Goal: Task Accomplishment & Management: Use online tool/utility

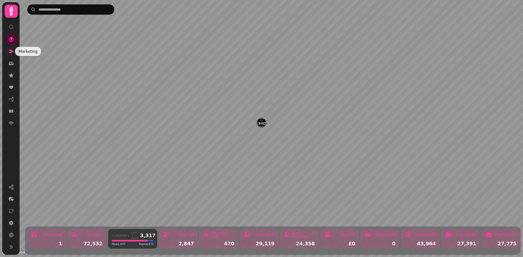
click at [13, 53] on icon at bounding box center [10, 51] width 5 height 5
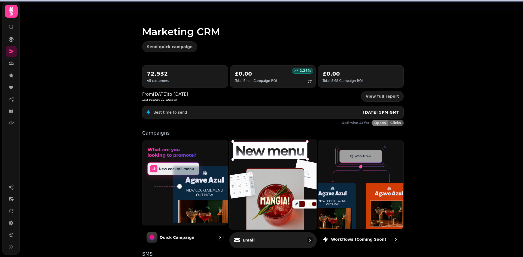
click at [267, 244] on div "Email" at bounding box center [272, 240] width 87 height 16
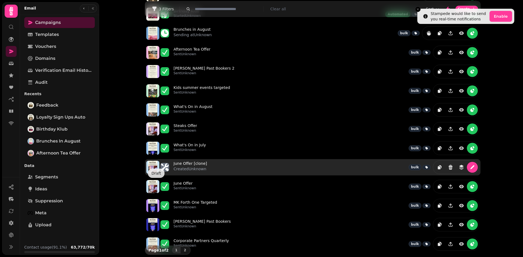
scroll to position [73, 0]
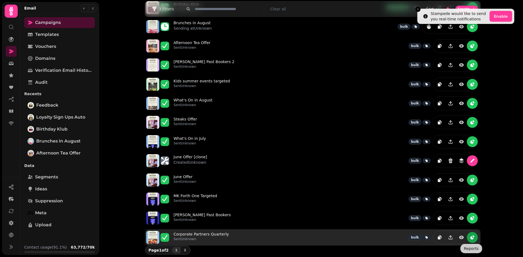
click at [472, 238] on icon "reports" at bounding box center [471, 237] width 5 height 5
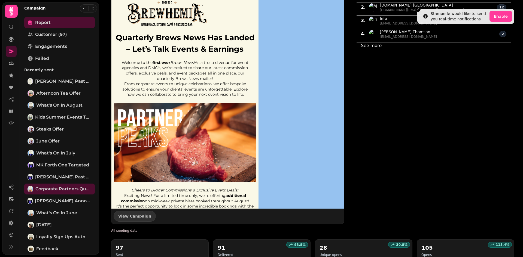
scroll to position [524, 0]
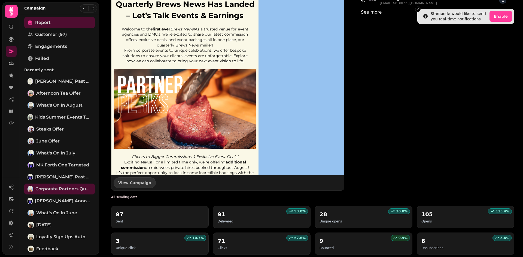
click at [399, 240] on div "9.9 %" at bounding box center [399, 238] width 19 height 6
click at [399, 239] on p "9.9 %" at bounding box center [402, 238] width 9 height 4
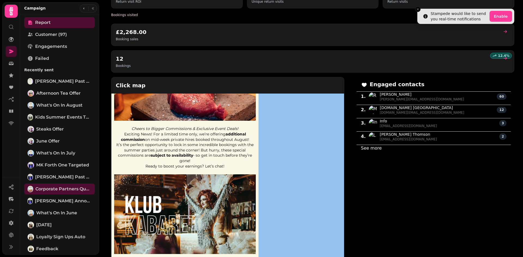
scroll to position [219, 0]
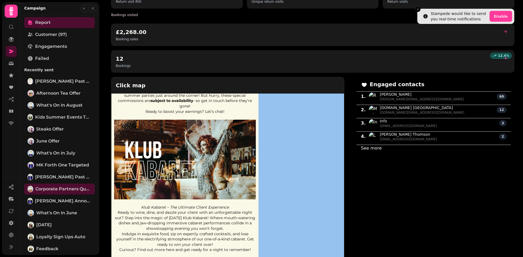
click at [41, 52] on div "Report Customer (97) Engagements Failed Recently sent [PERSON_NAME] Past Booker…" at bounding box center [59, 139] width 79 height 245
click at [42, 61] on span "Failed" at bounding box center [42, 58] width 14 height 7
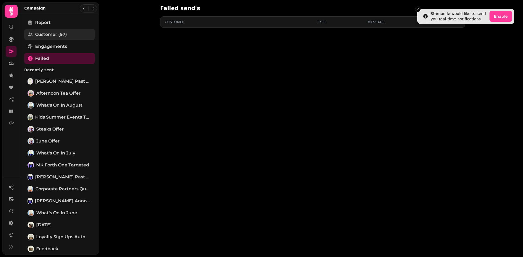
click at [51, 29] on link "Customer (97)" at bounding box center [59, 34] width 71 height 11
select select "**"
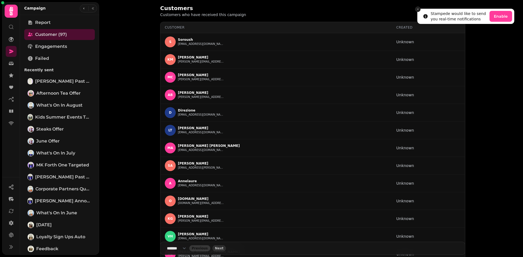
click at [416, 8] on icon "Close toast" at bounding box center [417, 9] width 3 height 3
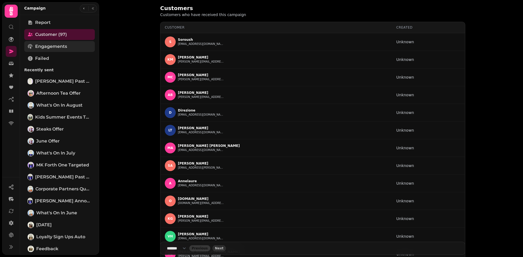
click at [53, 45] on span "Engagements" at bounding box center [51, 46] width 32 height 7
select select "**"
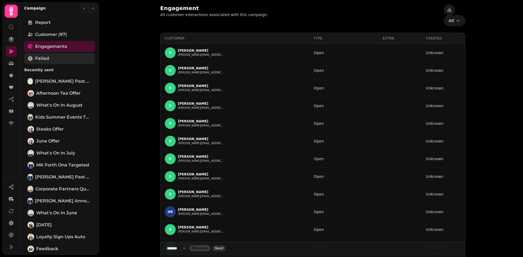
click at [55, 59] on link "Failed" at bounding box center [59, 58] width 71 height 11
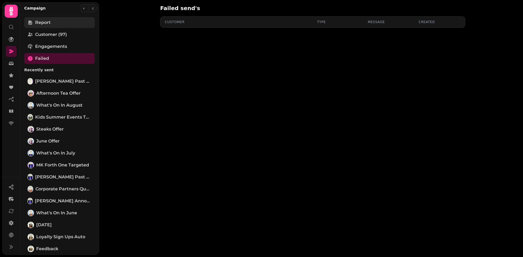
click at [54, 25] on link "Report" at bounding box center [59, 22] width 71 height 11
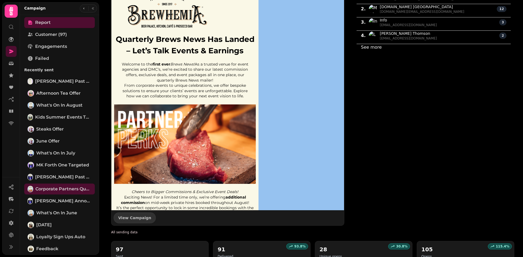
scroll to position [524, 0]
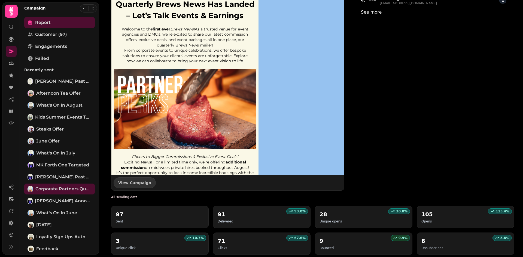
click at [403, 239] on p "9.9 %" at bounding box center [402, 238] width 9 height 4
